Goal: Transaction & Acquisition: Purchase product/service

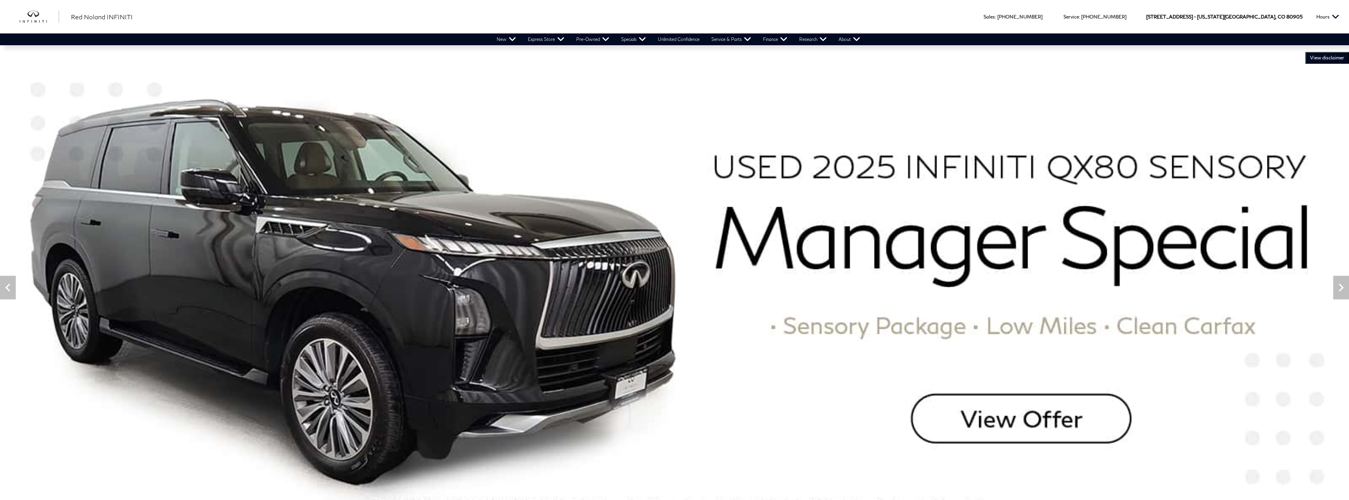
click at [0, 0] on link "View All Pre-Owned Inventory" at bounding box center [0, 0] width 0 height 0
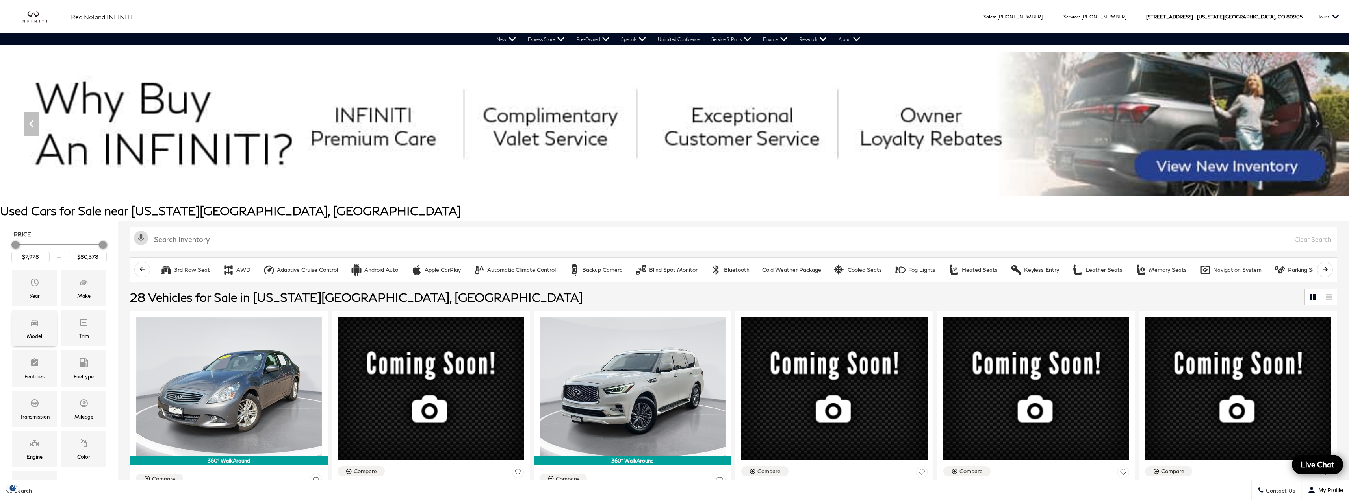
click at [35, 326] on icon "Model" at bounding box center [34, 322] width 9 height 9
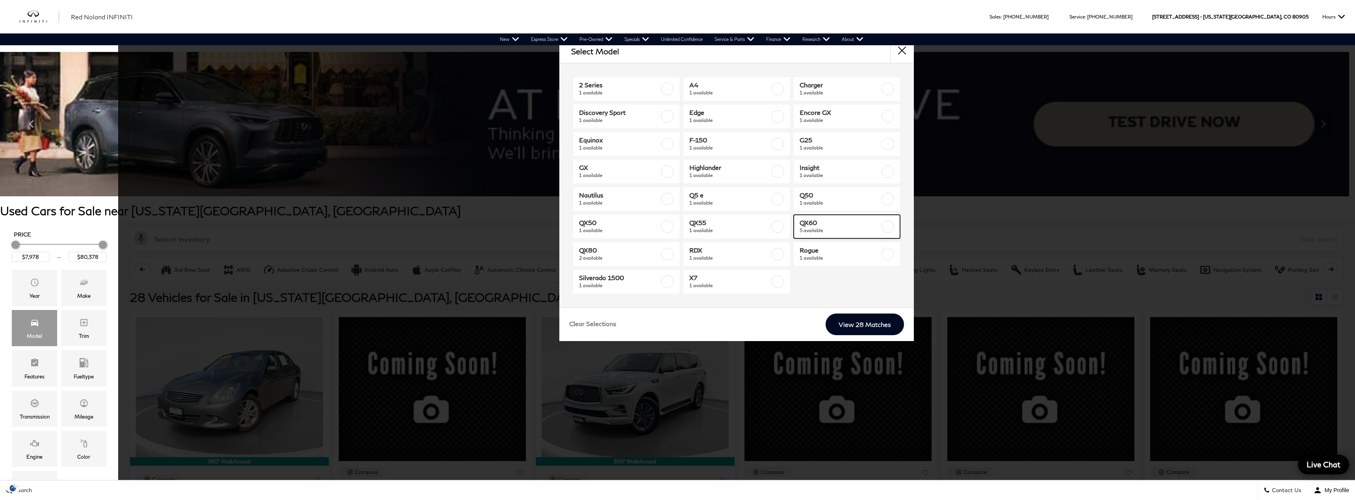
click at [890, 225] on label at bounding box center [887, 227] width 13 height 13
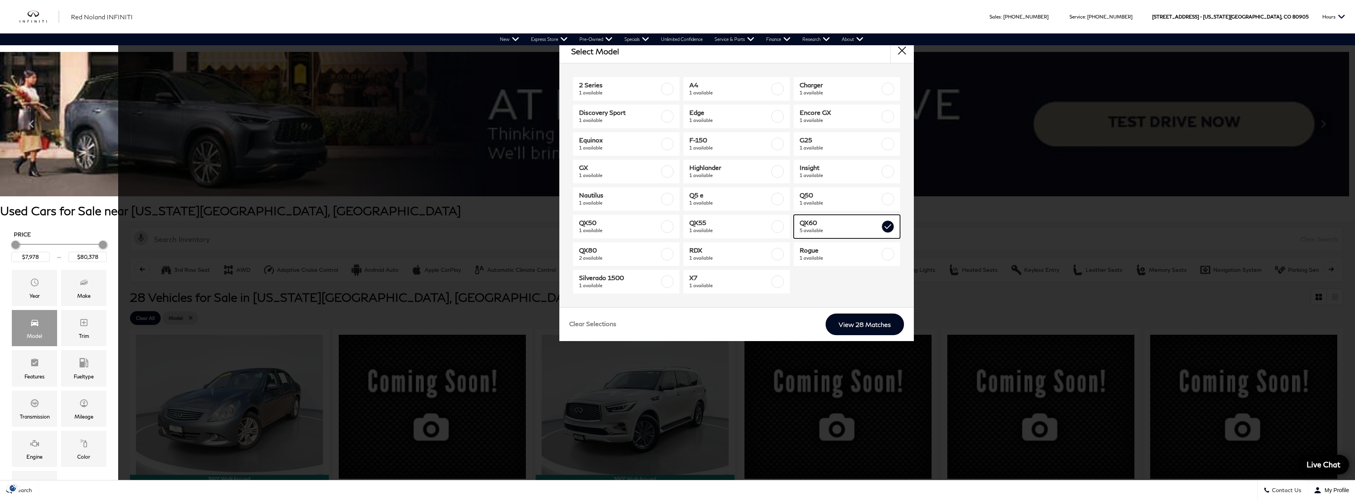
type input "$38,878"
type input "$51,378"
checkbox input "true"
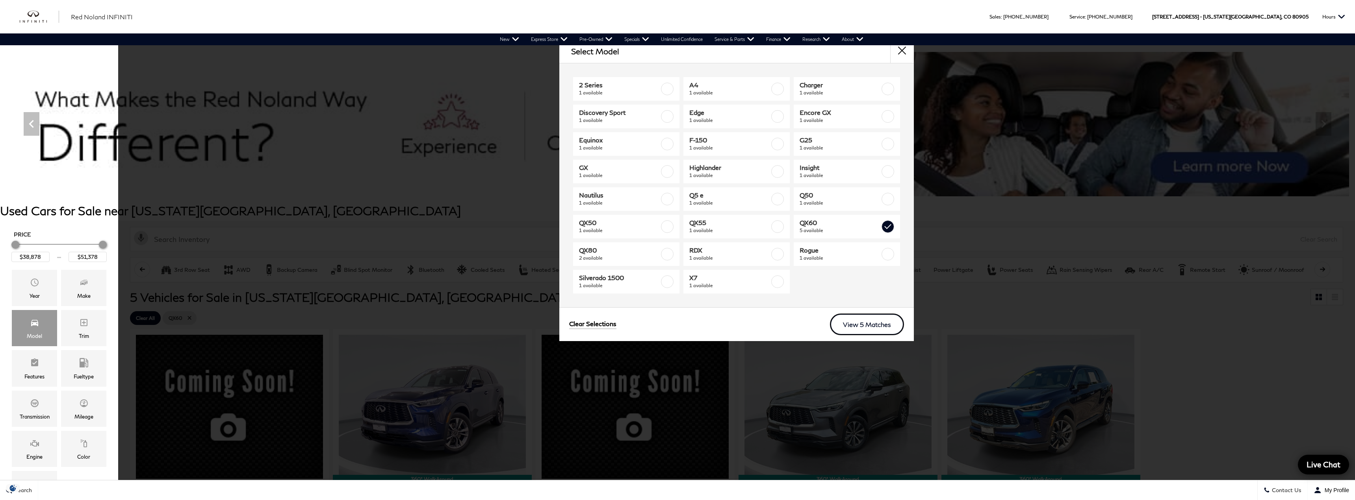
click at [859, 321] on link "View 5 Matches" at bounding box center [867, 325] width 74 height 22
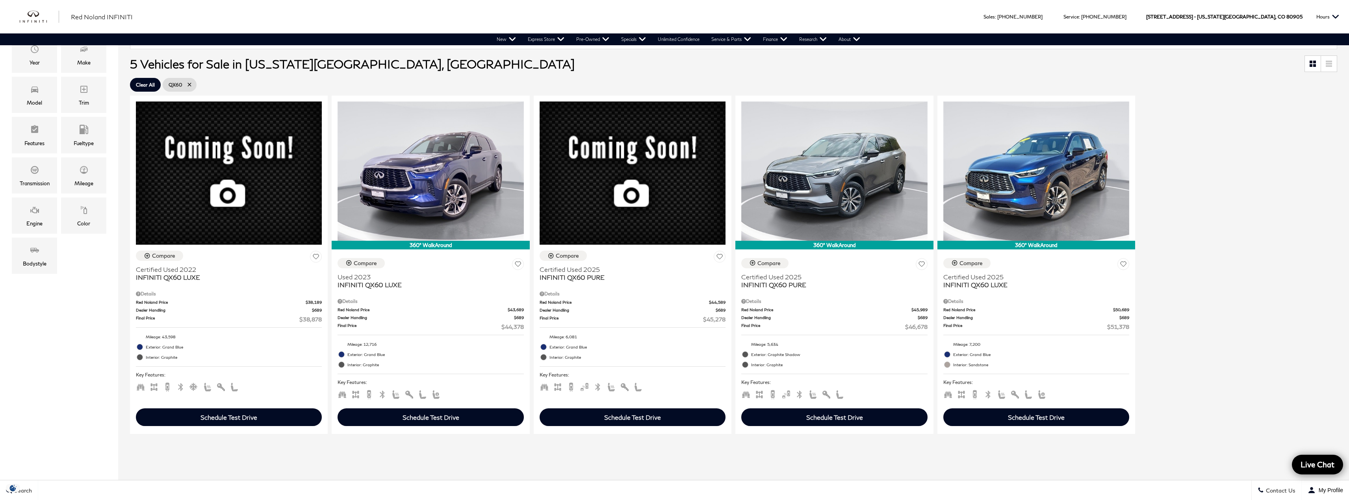
scroll to position [236, 0]
